Goal: Task Accomplishment & Management: Manage account settings

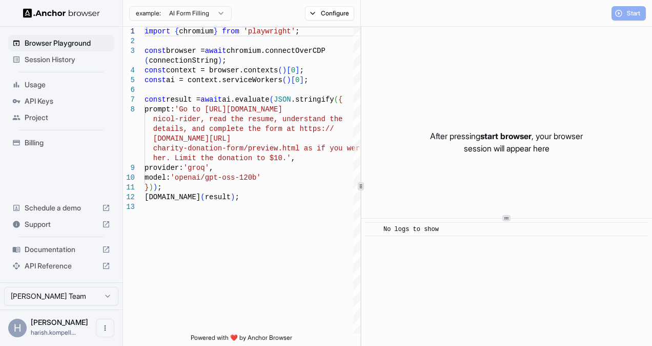
click at [43, 99] on span "API Keys" at bounding box center [68, 101] width 86 height 10
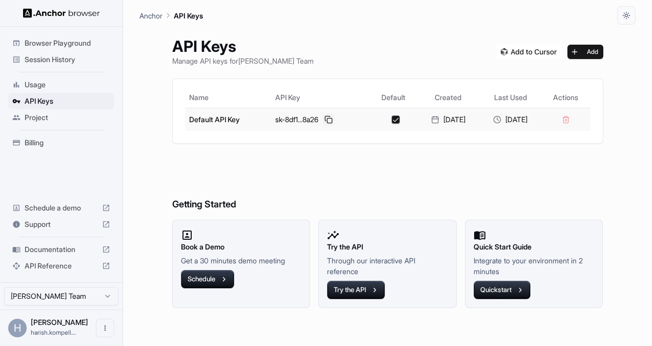
click at [323, 121] on button at bounding box center [329, 119] width 12 height 12
click at [350, 288] on button "Try the API" at bounding box center [356, 290] width 58 height 18
click at [323, 120] on button at bounding box center [329, 119] width 12 height 12
click at [323, 118] on button at bounding box center [329, 119] width 12 height 12
click at [363, 288] on button "Try the API" at bounding box center [356, 290] width 58 height 18
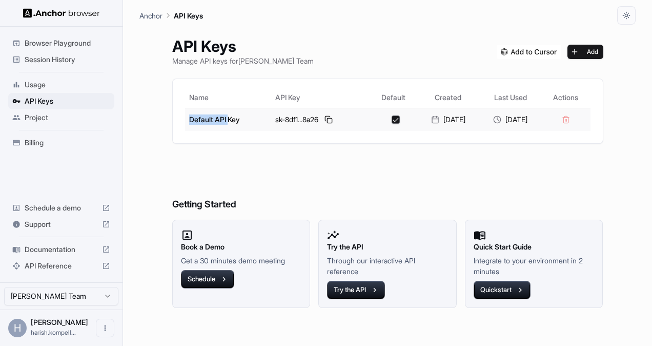
drag, startPoint x: 180, startPoint y: 119, endPoint x: 221, endPoint y: 116, distance: 41.1
click at [221, 116] on td "Default API Key" at bounding box center [228, 119] width 86 height 23
drag, startPoint x: 221, startPoint y: 116, endPoint x: 249, endPoint y: 124, distance: 29.1
click at [249, 124] on td "Default API Key" at bounding box center [228, 119] width 86 height 23
click at [600, 54] on button "Add" at bounding box center [586, 52] width 36 height 14
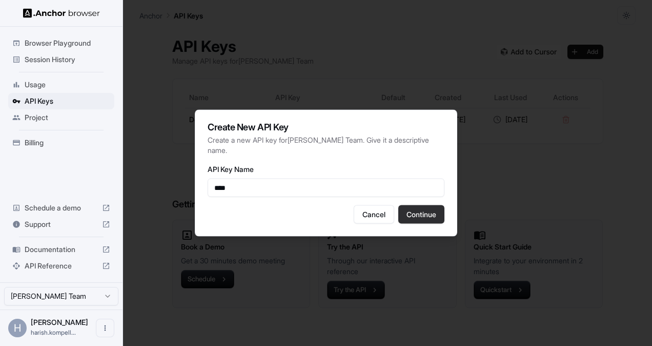
type input "****"
click at [418, 213] on button "Continue" at bounding box center [421, 214] width 46 height 18
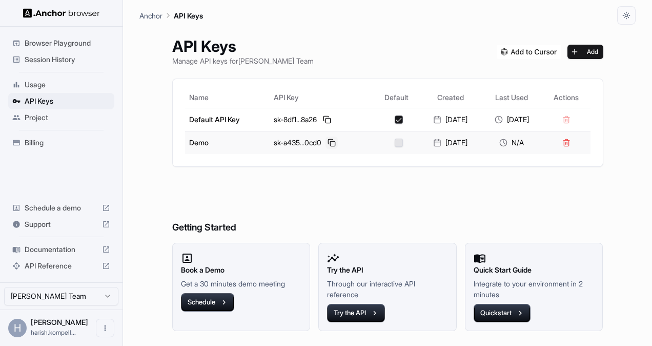
click at [326, 141] on button at bounding box center [332, 142] width 12 height 12
click at [326, 144] on button at bounding box center [332, 142] width 12 height 12
